Goal: Task Accomplishment & Management: Use online tool/utility

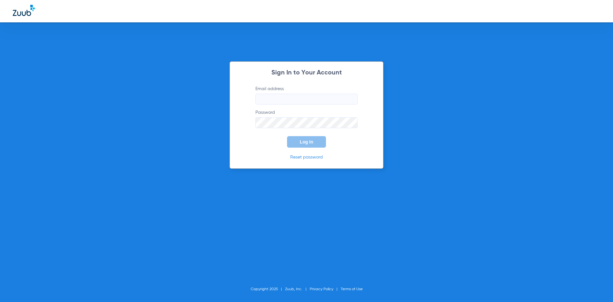
type input "epicperiodontics@gmail.com"
click at [306, 142] on span "Log In" at bounding box center [306, 141] width 13 height 5
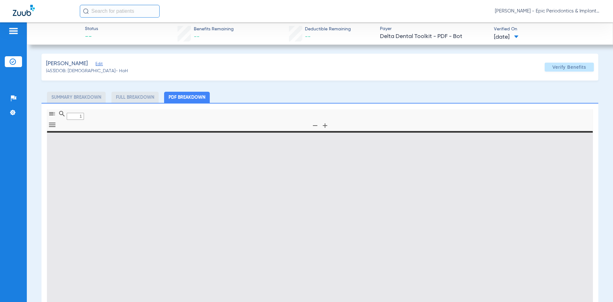
type input "0"
select select "page-width"
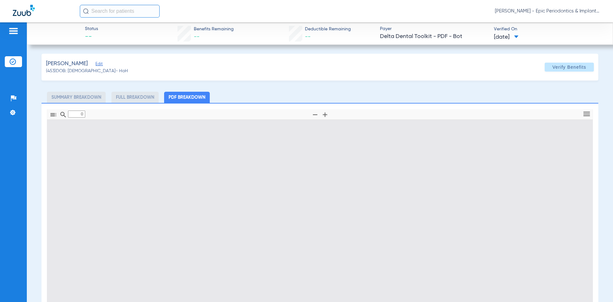
type input "1"
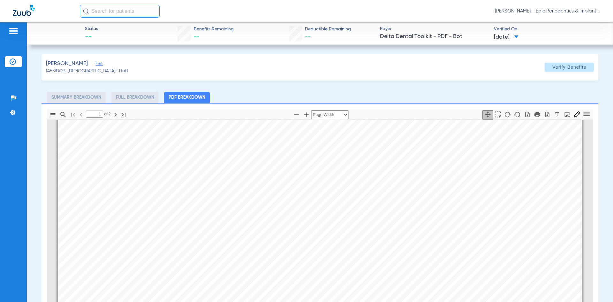
scroll to position [64, 0]
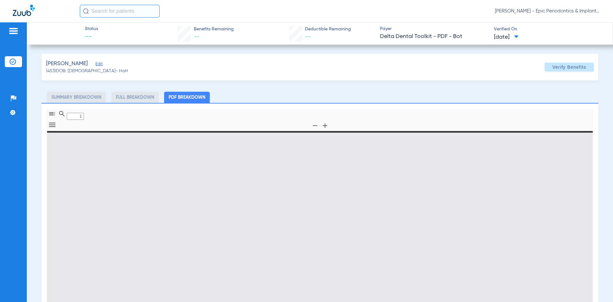
type input "0"
select select "page-width"
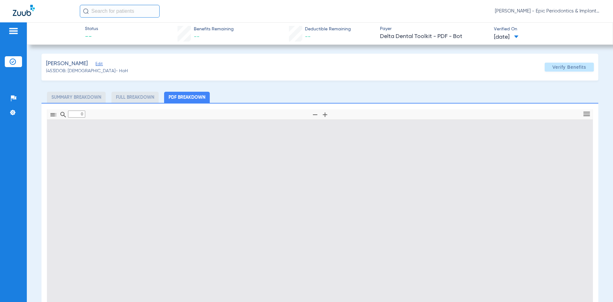
type input "1"
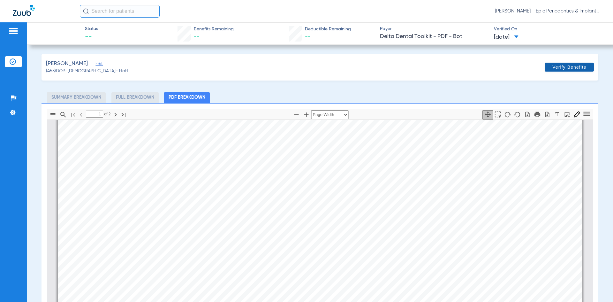
click at [577, 65] on span "Verify Benefits" at bounding box center [570, 67] width 34 height 5
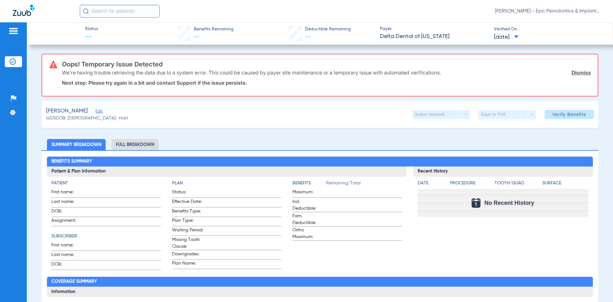
click at [575, 75] on link "Dismiss" at bounding box center [581, 72] width 19 height 6
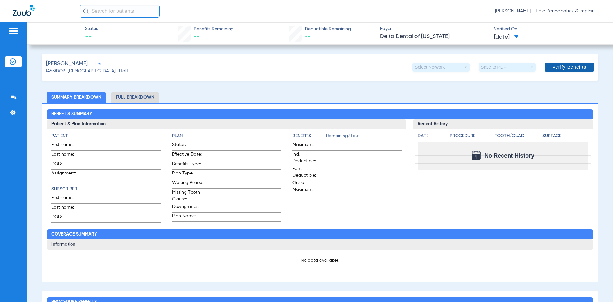
click at [554, 70] on button "Verify Benefits" at bounding box center [569, 67] width 49 height 9
